Goal: Find contact information: Find contact information

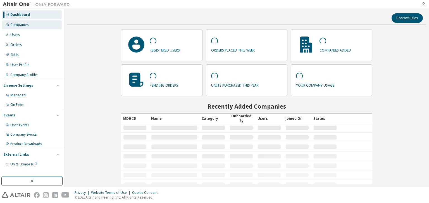
click at [13, 26] on div "Companies" at bounding box center [19, 25] width 18 height 4
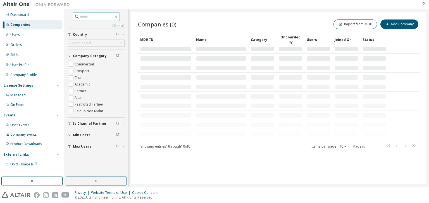
click at [86, 17] on input "text" at bounding box center [96, 17] width 33 height 6
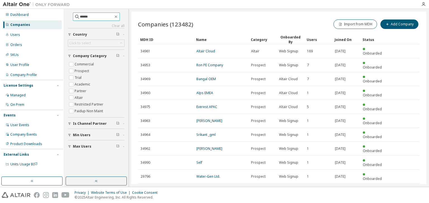
click at [89, 17] on input "*****" at bounding box center [96, 17] width 33 height 6
type input "**********"
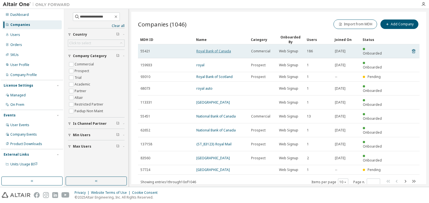
click at [212, 50] on link "Royal Bank of Canada" at bounding box center [213, 51] width 35 height 5
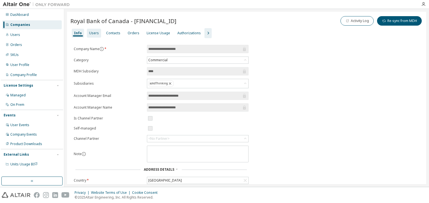
click at [92, 34] on div "Users" at bounding box center [94, 33] width 10 height 4
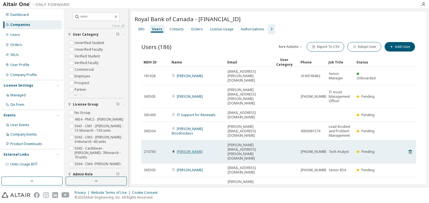
click at [197, 150] on link "[PERSON_NAME]" at bounding box center [190, 152] width 26 height 5
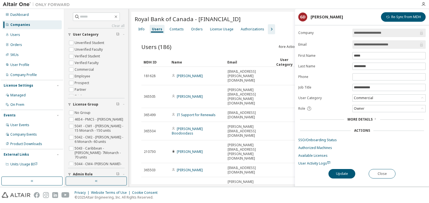
click at [362, 45] on input "**********" at bounding box center [386, 45] width 65 height 6
click at [378, 171] on button "Close" at bounding box center [381, 173] width 27 height 9
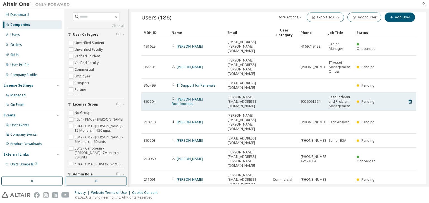
scroll to position [73, 0]
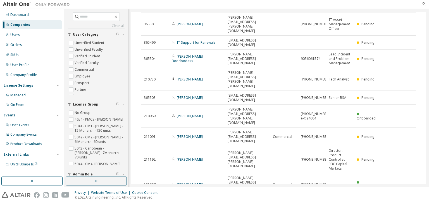
click at [336, 202] on button "10" at bounding box center [340, 204] width 8 height 4
click at [343, 195] on div "100" at bounding box center [354, 197] width 45 height 7
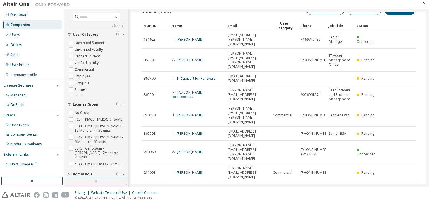
scroll to position [0, 0]
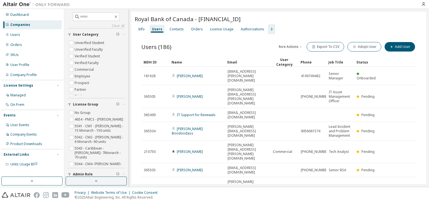
click at [189, 62] on div "Name" at bounding box center [196, 62] width 51 height 9
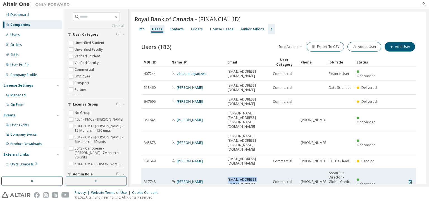
drag, startPoint x: 227, startPoint y: 141, endPoint x: 263, endPoint y: 140, distance: 35.5
click at [263, 178] on div "[EMAIL_ADDRESS][DOMAIN_NAME]" at bounding box center [247, 182] width 40 height 9
copy span "[EMAIL_ADDRESS][DOMAIN_NAME]"
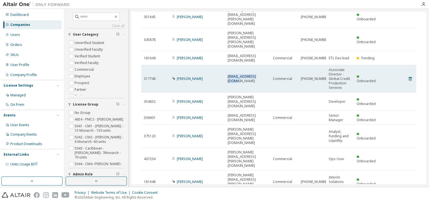
scroll to position [112, 0]
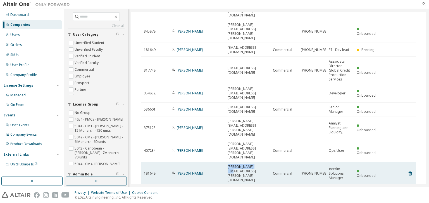
drag, startPoint x: 227, startPoint y: 105, endPoint x: 256, endPoint y: 104, distance: 28.2
click at [256, 165] on span "[PERSON_NAME][EMAIL_ADDRESS][PERSON_NAME][DOMAIN_NAME]" at bounding box center [247, 174] width 40 height 18
copy span "[PERSON_NAME][EMAIL_ADDRESS][PERSON_NAME][DOMAIN_NAME]"
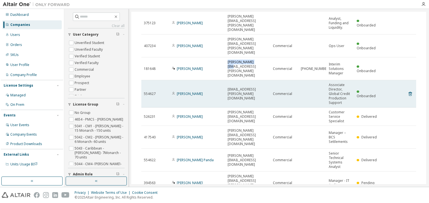
scroll to position [223, 0]
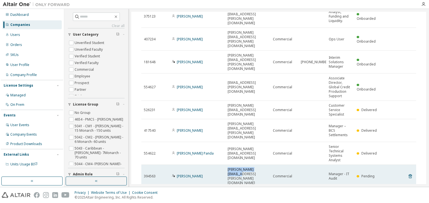
drag, startPoint x: 266, startPoint y: 96, endPoint x: 226, endPoint y: 97, distance: 40.2
click at [226, 165] on td "[PERSON_NAME][EMAIL_ADDRESS][PERSON_NAME][DOMAIN_NAME]" at bounding box center [247, 176] width 45 height 23
copy span "[PERSON_NAME][EMAIL_ADDRESS][PERSON_NAME][DOMAIN_NAME]"
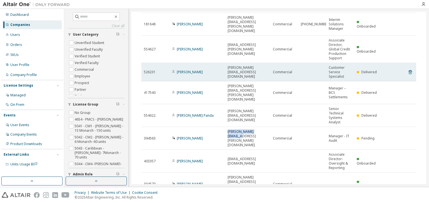
scroll to position [268, 0]
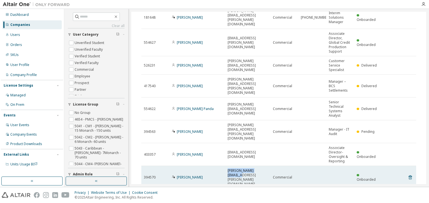
drag, startPoint x: 266, startPoint y: 85, endPoint x: 225, endPoint y: 84, distance: 41.0
click at [225, 166] on td "[PERSON_NAME][EMAIL_ADDRESS][PERSON_NAME][DOMAIN_NAME]" at bounding box center [247, 177] width 45 height 23
copy span "[PERSON_NAME][EMAIL_ADDRESS][PERSON_NAME][DOMAIN_NAME]"
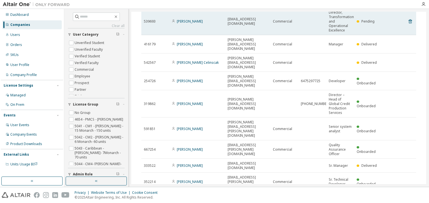
scroll to position [513, 0]
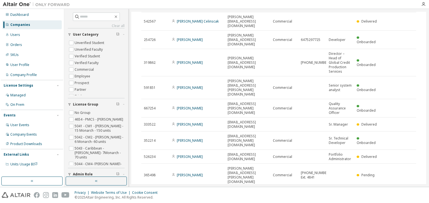
drag, startPoint x: 228, startPoint y: 54, endPoint x: 272, endPoint y: 51, distance: 44.4
copy tr "[EMAIL_ADDRESS][DOMAIN_NAME]"
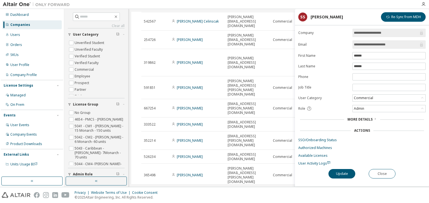
click at [356, 44] on input "**********" at bounding box center [386, 45] width 65 height 6
click at [383, 172] on button "Close" at bounding box center [381, 173] width 27 height 9
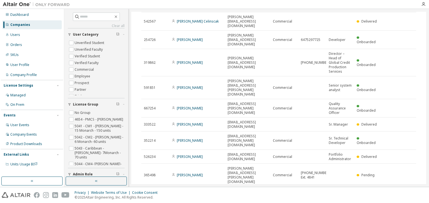
drag, startPoint x: 227, startPoint y: 77, endPoint x: 258, endPoint y: 77, distance: 31.5
copy span "[PERSON_NAME][EMAIL_ADDRESS][PERSON_NAME][DOMAIN_NAME]"
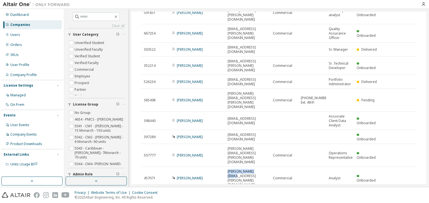
scroll to position [603, 0]
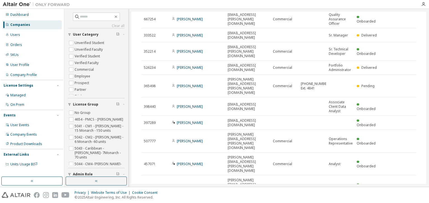
drag, startPoint x: 227, startPoint y: 103, endPoint x: 264, endPoint y: 101, distance: 36.6
copy span "[PERSON_NAME][EMAIL_ADDRESS][PERSON_NAME][DOMAIN_NAME]"
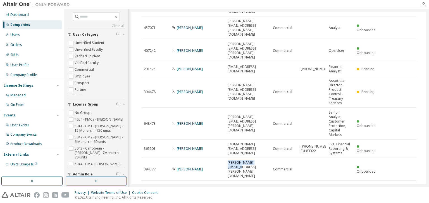
scroll to position [759, 0]
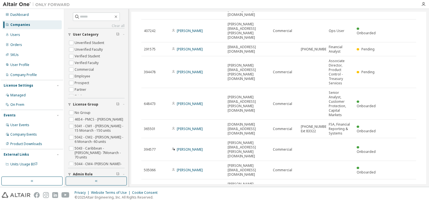
drag, startPoint x: 227, startPoint y: 104, endPoint x: 265, endPoint y: 103, distance: 38.8
copy span "[PERSON_NAME][EMAIL_ADDRESS][PERSON_NAME][DOMAIN_NAME]"
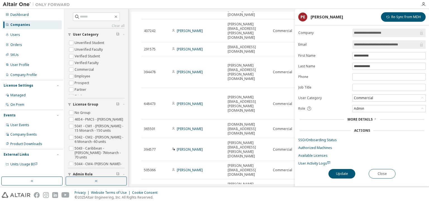
click at [364, 45] on input "**********" at bounding box center [386, 45] width 65 height 6
click at [372, 173] on button "Close" at bounding box center [381, 173] width 27 height 9
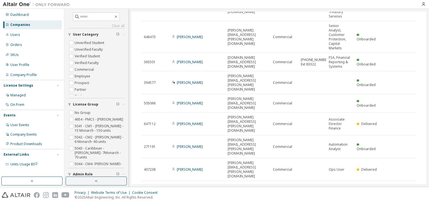
scroll to position [870, 0]
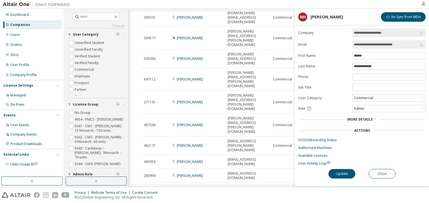
click at [370, 42] on input "**********" at bounding box center [386, 45] width 65 height 6
click at [378, 174] on button "Close" at bounding box center [381, 173] width 27 height 9
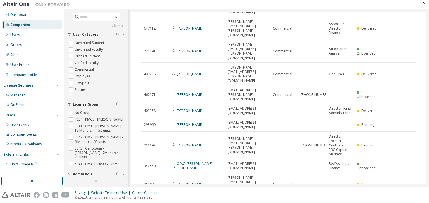
scroll to position [982, 0]
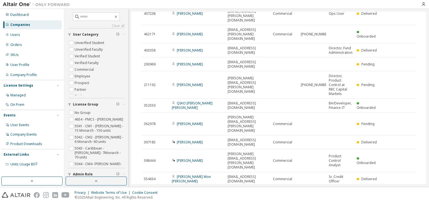
drag, startPoint x: 228, startPoint y: 114, endPoint x: 263, endPoint y: 112, distance: 35.8
copy span "[PERSON_NAME][EMAIL_ADDRESS][DOMAIN_NAME]"
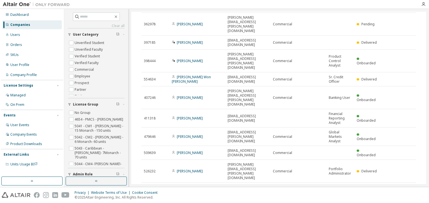
scroll to position [1094, 0]
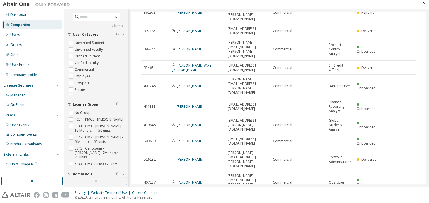
drag, startPoint x: 227, startPoint y: 78, endPoint x: 261, endPoint y: 76, distance: 34.1
copy span "[PERSON_NAME][EMAIL_ADDRESS][PERSON_NAME][DOMAIN_NAME]"
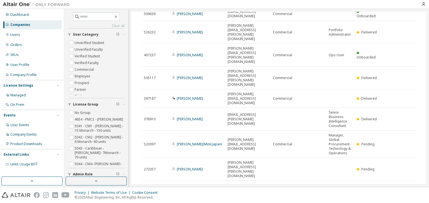
scroll to position [1228, 0]
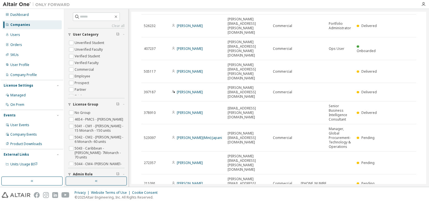
drag, startPoint x: 227, startPoint y: 107, endPoint x: 266, endPoint y: 109, distance: 39.4
drag, startPoint x: 227, startPoint y: 156, endPoint x: 261, endPoint y: 157, distance: 33.2
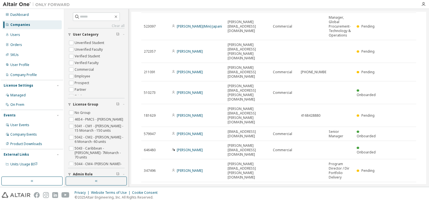
scroll to position [1355, 0]
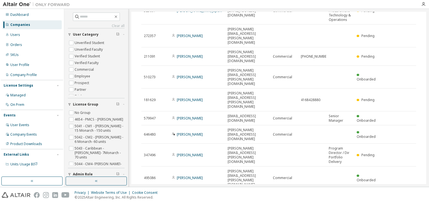
type input "*"
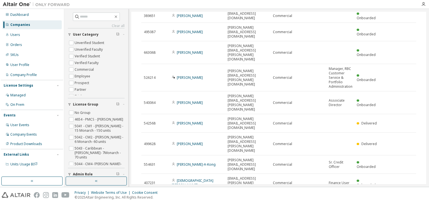
scroll to position [954, 0]
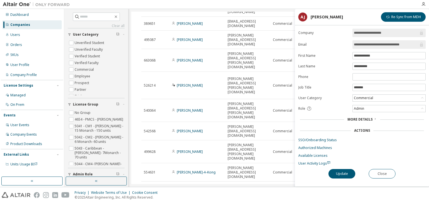
click at [360, 43] on input "**********" at bounding box center [386, 45] width 65 height 6
click at [384, 171] on button "Close" at bounding box center [381, 173] width 27 height 9
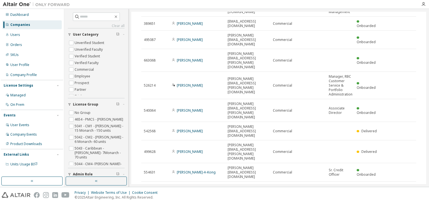
drag, startPoint x: 249, startPoint y: 54, endPoint x: 227, endPoint y: 49, distance: 22.0
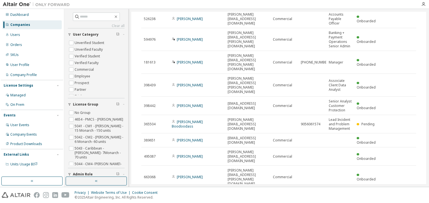
scroll to position [820, 0]
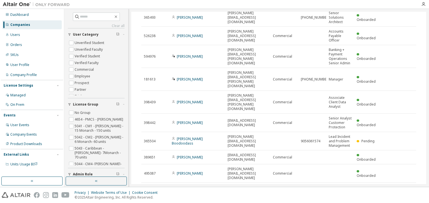
drag, startPoint x: 227, startPoint y: 132, endPoint x: 270, endPoint y: 131, distance: 43.3
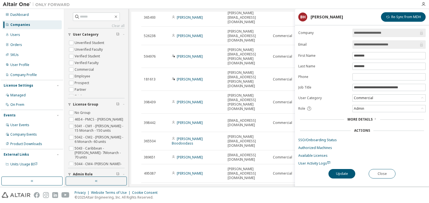
click at [356, 46] on input "**********" at bounding box center [386, 45] width 65 height 6
click at [378, 171] on button "Close" at bounding box center [381, 173] width 27 height 9
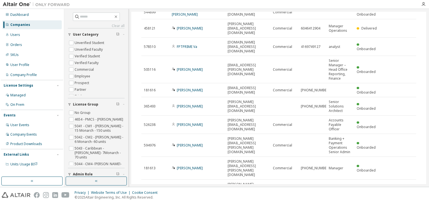
scroll to position [709, 0]
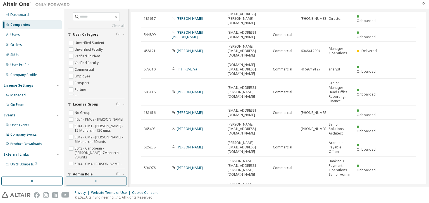
drag, startPoint x: 227, startPoint y: 66, endPoint x: 268, endPoint y: 66, distance: 40.7
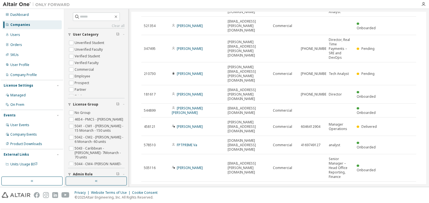
scroll to position [619, 0]
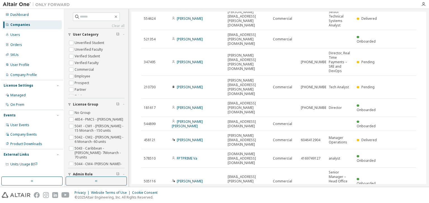
drag, startPoint x: 227, startPoint y: 53, endPoint x: 262, endPoint y: 52, distance: 34.3
drag, startPoint x: 228, startPoint y: 35, endPoint x: 264, endPoint y: 35, distance: 36.8
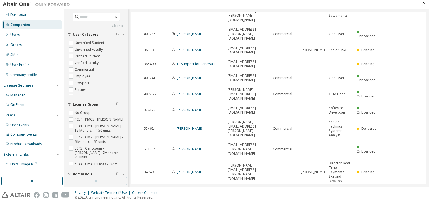
scroll to position [508, 0]
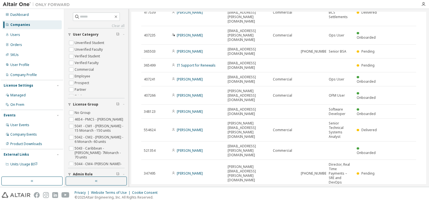
drag, startPoint x: 227, startPoint y: 91, endPoint x: 271, endPoint y: 93, distance: 43.9
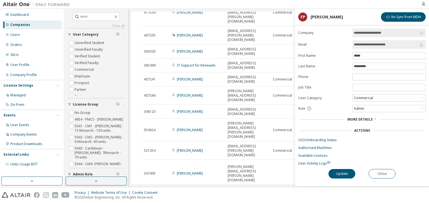
click at [359, 44] on input "**********" at bounding box center [386, 45] width 65 height 6
click at [359, 45] on input "**********" at bounding box center [386, 45] width 65 height 6
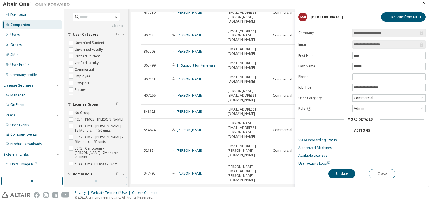
click at [359, 45] on input "**********" at bounding box center [386, 45] width 65 height 6
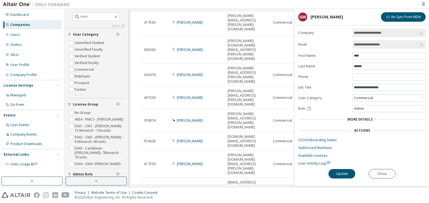
scroll to position [352, 0]
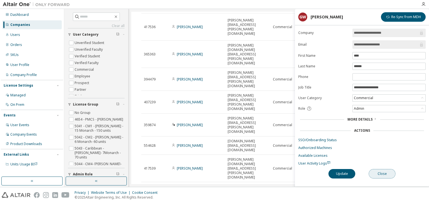
click at [377, 171] on button "Close" at bounding box center [381, 173] width 27 height 9
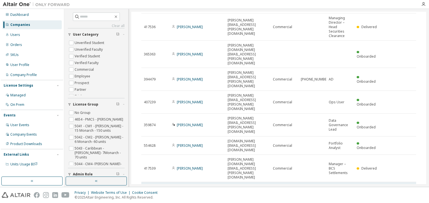
click at [233, 185] on span "[EMAIL_ADDRESS][PERSON_NAME][DOMAIN_NAME]" at bounding box center [247, 191] width 40 height 13
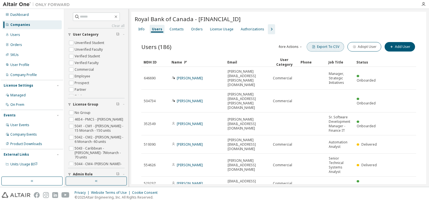
click at [321, 46] on button "Export To CSV" at bounding box center [324, 46] width 37 height 9
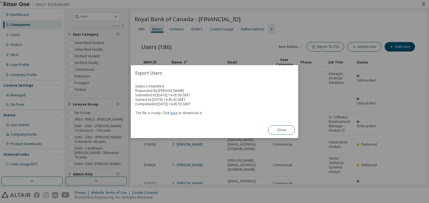
click at [174, 114] on link "here" at bounding box center [173, 113] width 7 height 5
click at [280, 129] on button "Close" at bounding box center [281, 130] width 27 height 9
